Goal: Navigation & Orientation: Find specific page/section

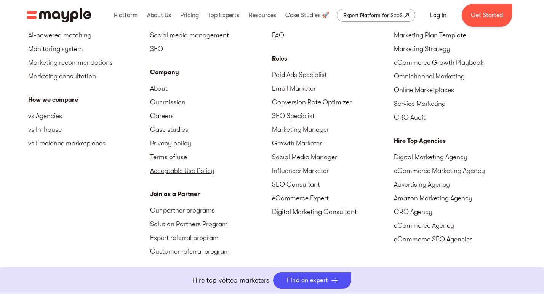
scroll to position [2273, 0]
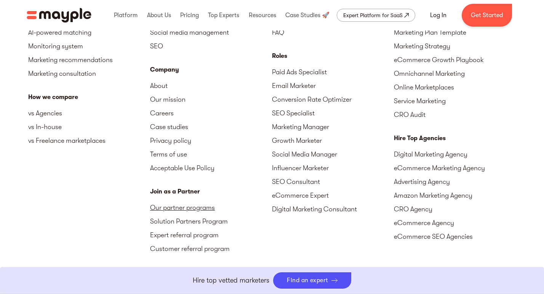
click at [192, 201] on link "Our partner programs" at bounding box center [211, 208] width 122 height 14
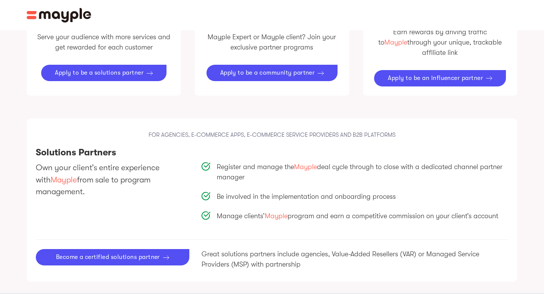
scroll to position [490, 0]
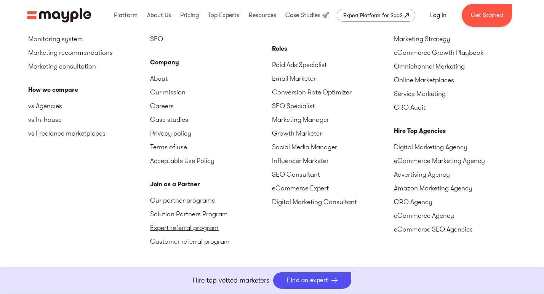
scroll to position [2340, 0]
